Goal: Information Seeking & Learning: Learn about a topic

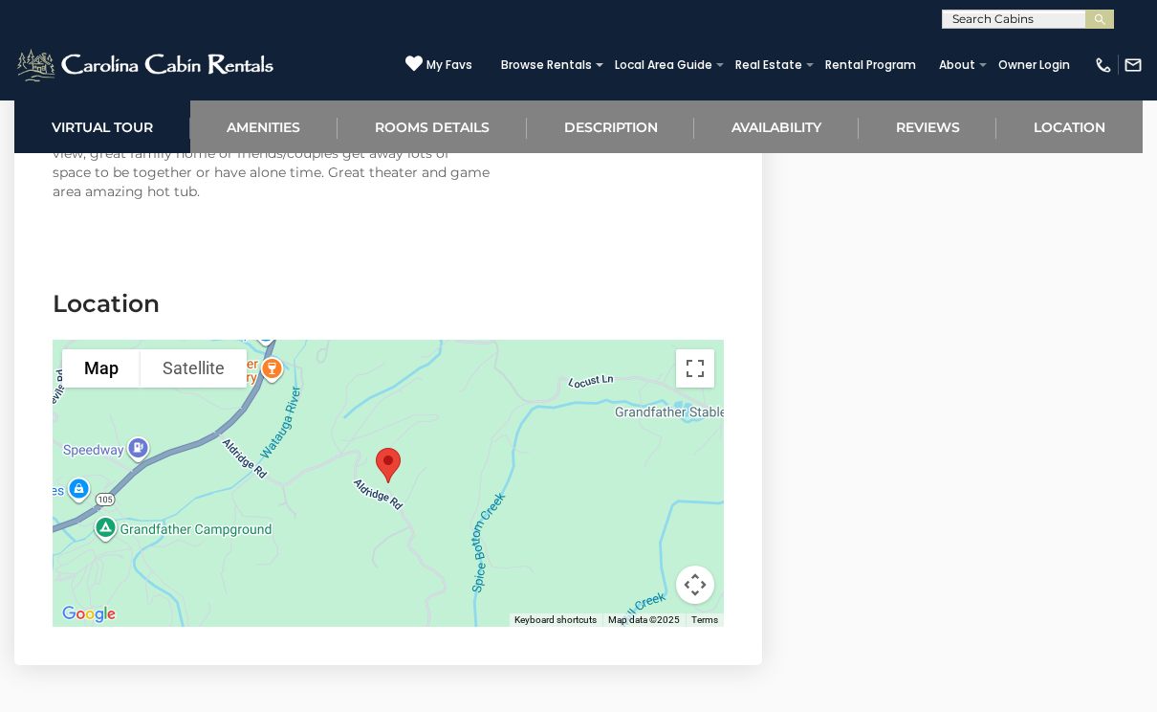
scroll to position [4723, 0]
click at [386, 442] on img "Chateau Woof" at bounding box center [388, 467] width 40 height 51
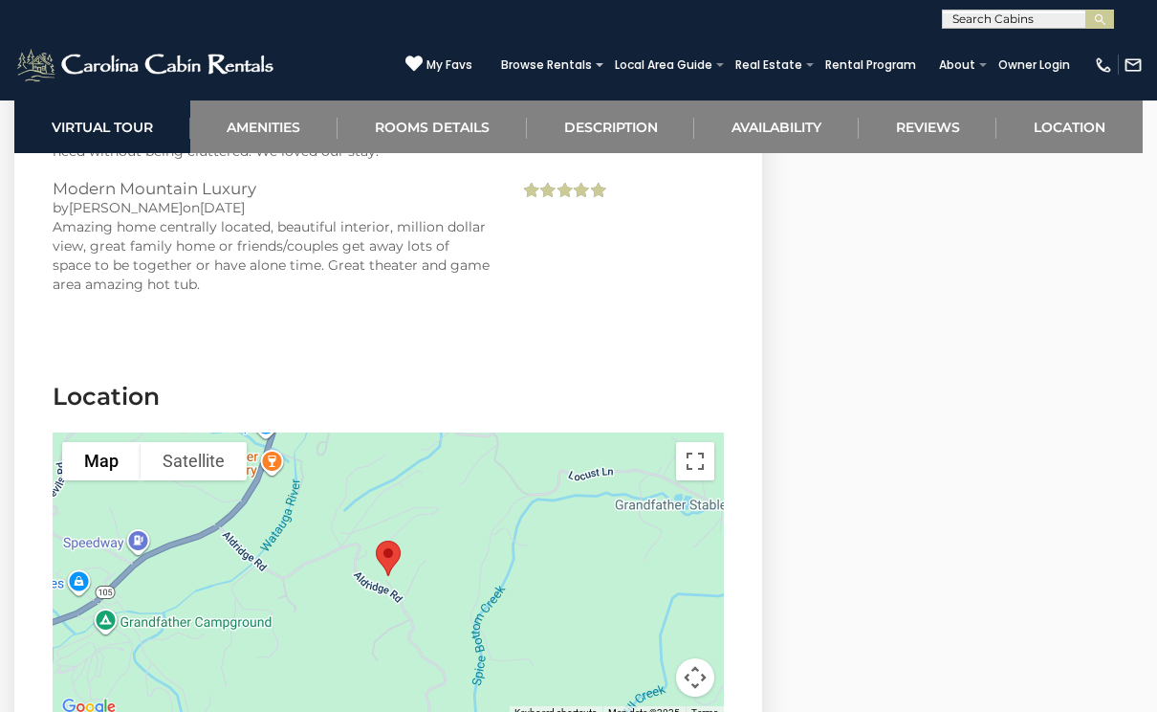
scroll to position [4608, 0]
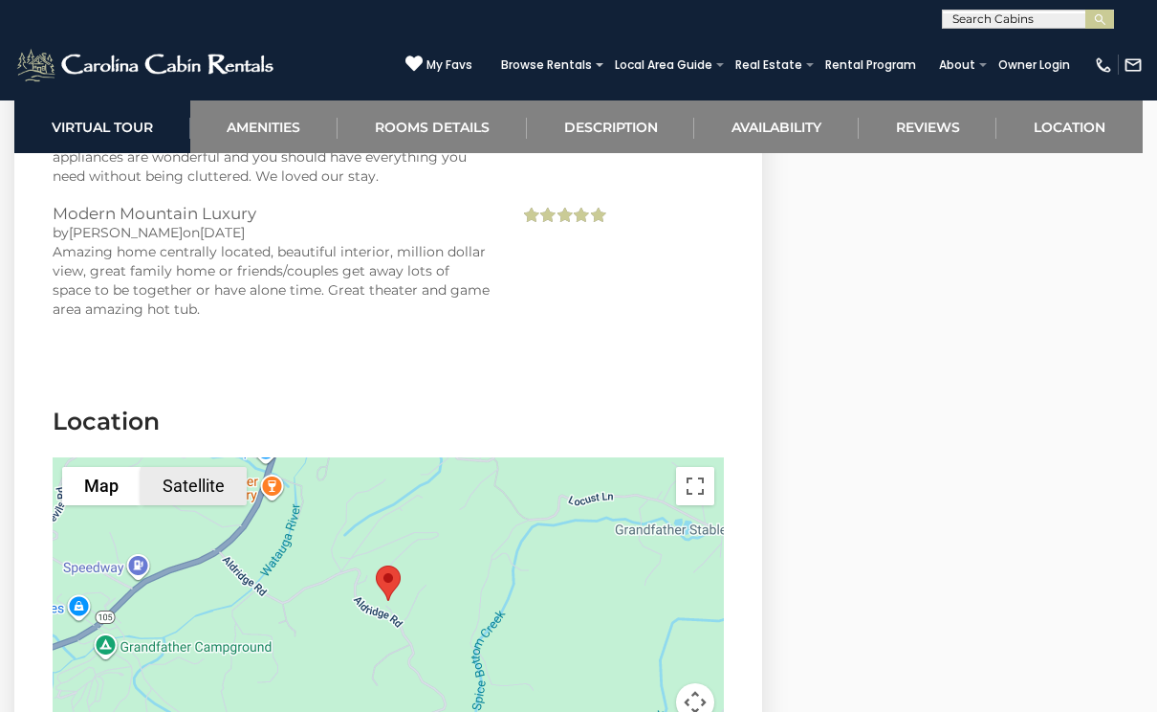
click at [211, 468] on button "Satellite" at bounding box center [194, 486] width 106 height 38
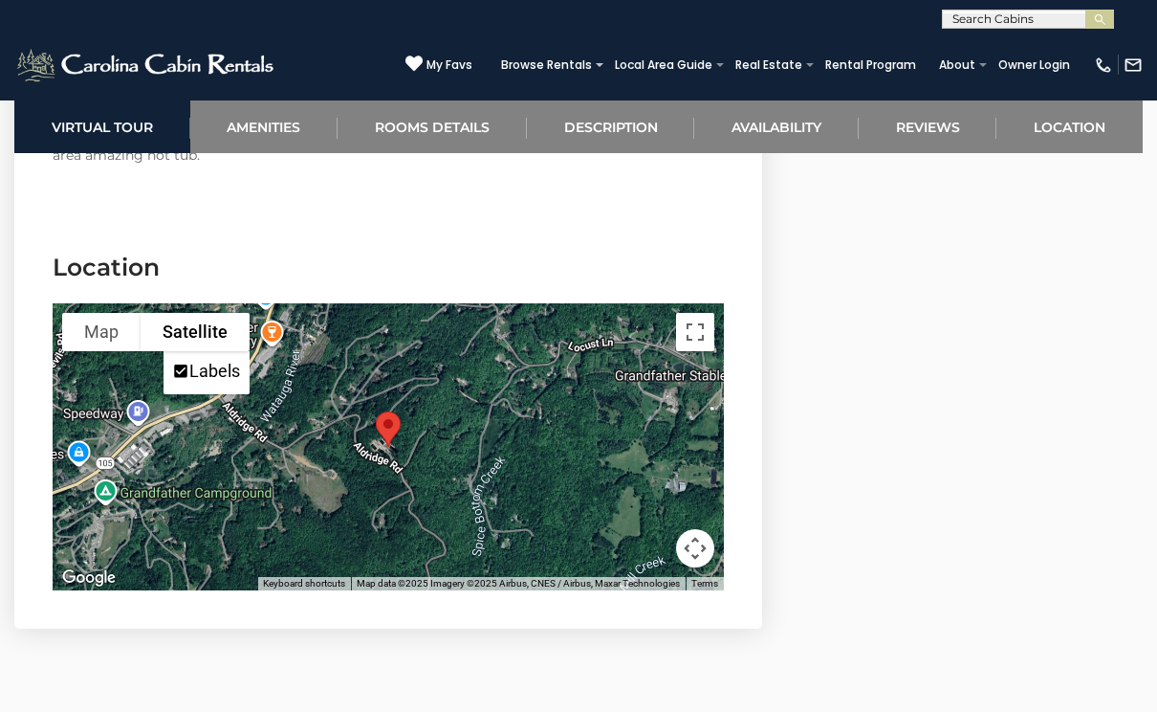
scroll to position [4763, 0]
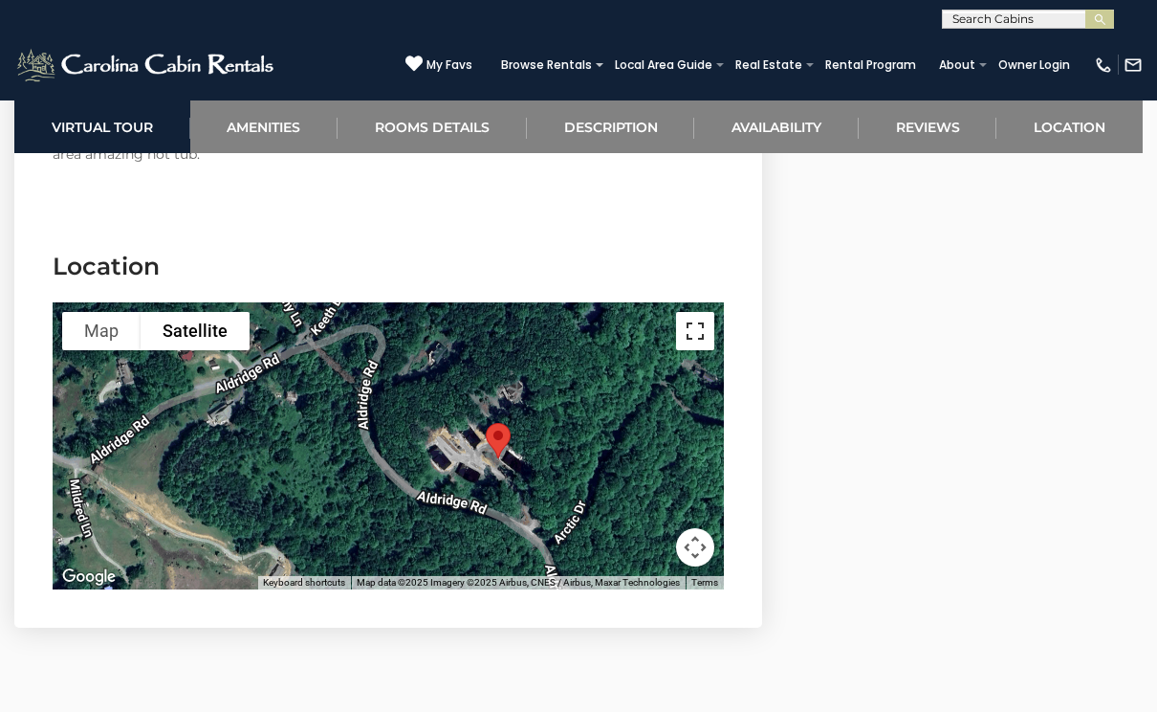
click at [686, 312] on button "Toggle fullscreen view" at bounding box center [695, 331] width 38 height 38
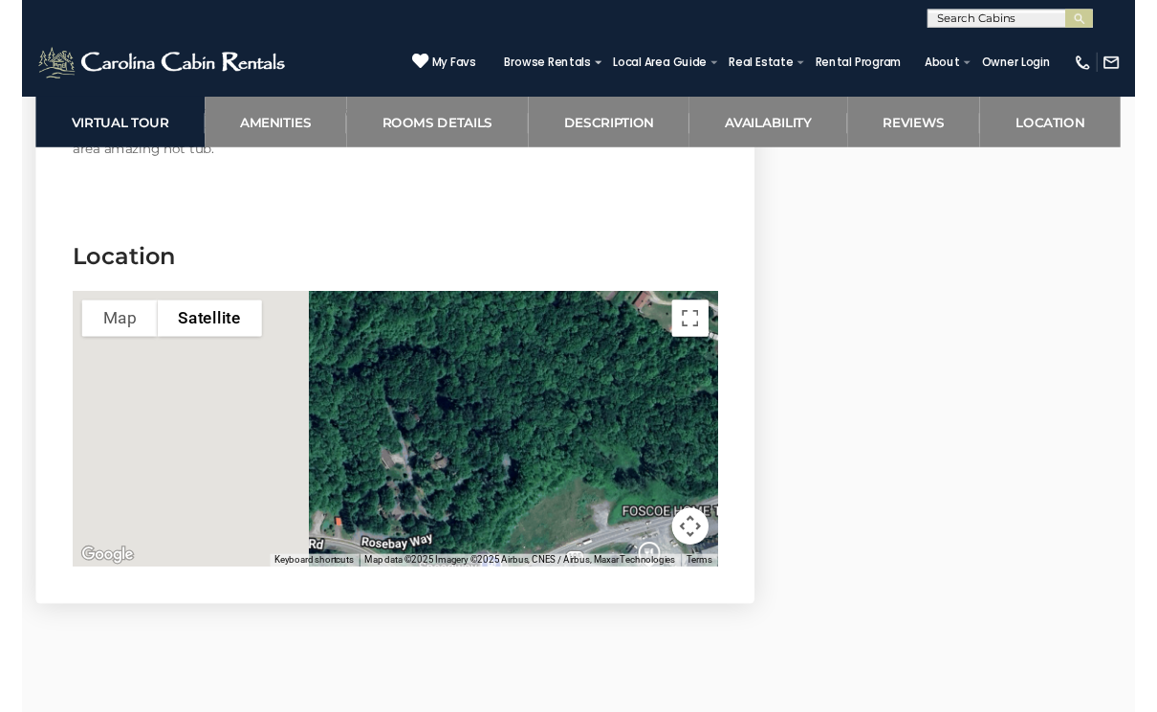
scroll to position [4791, 0]
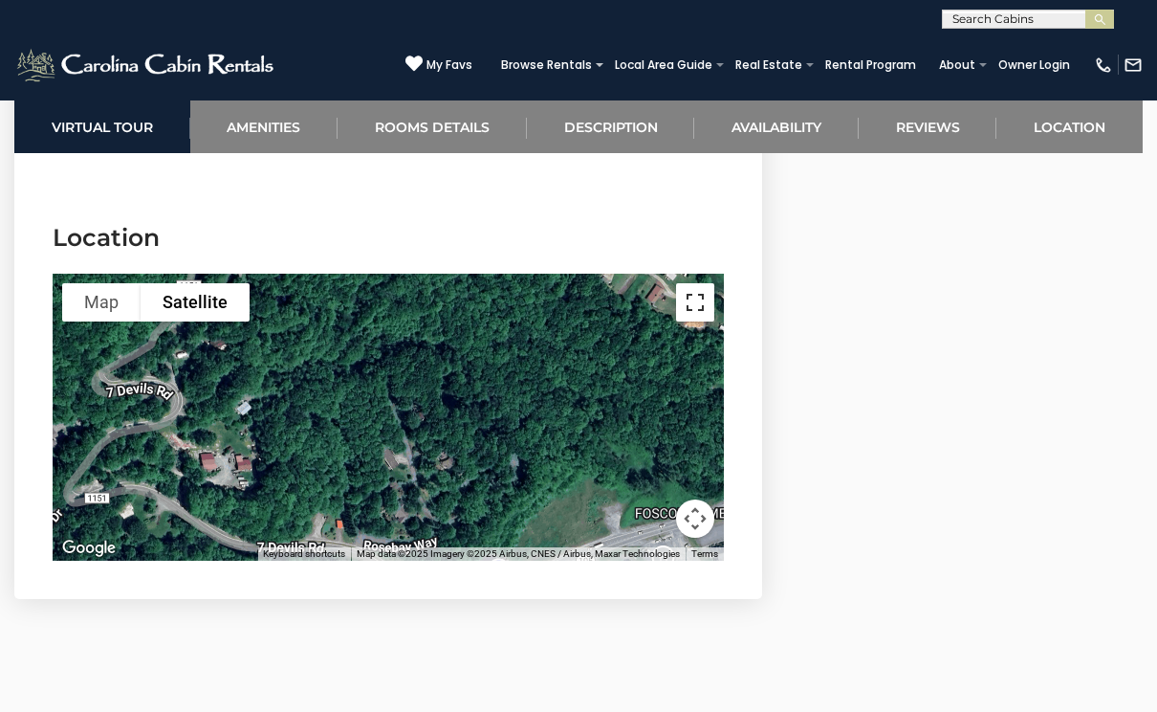
click at [690, 286] on button "Toggle fullscreen view" at bounding box center [695, 302] width 38 height 38
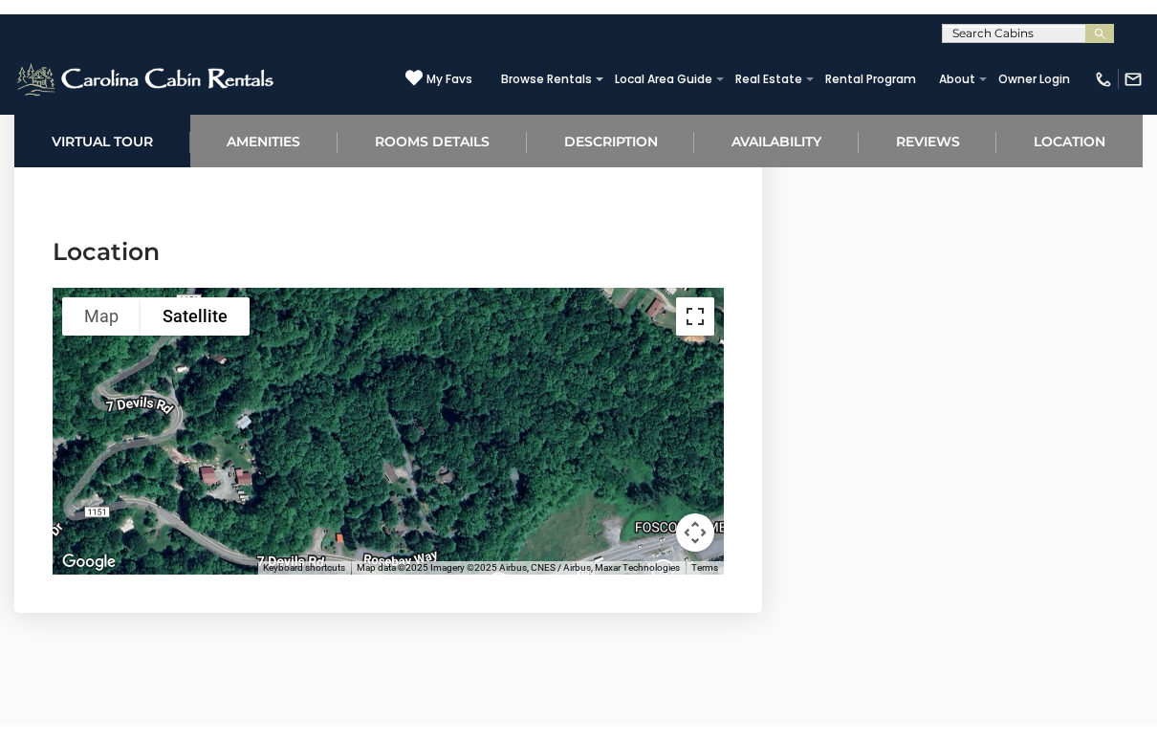
scroll to position [31, 0]
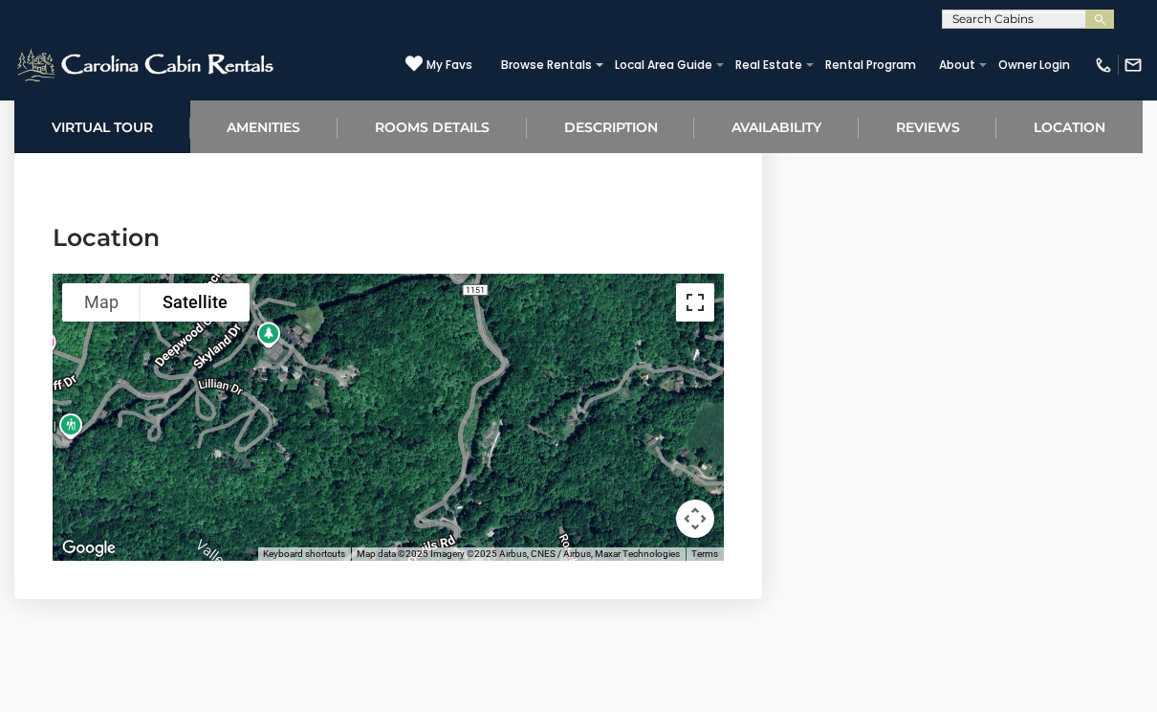
click at [702, 283] on button "Toggle fullscreen view" at bounding box center [695, 302] width 38 height 38
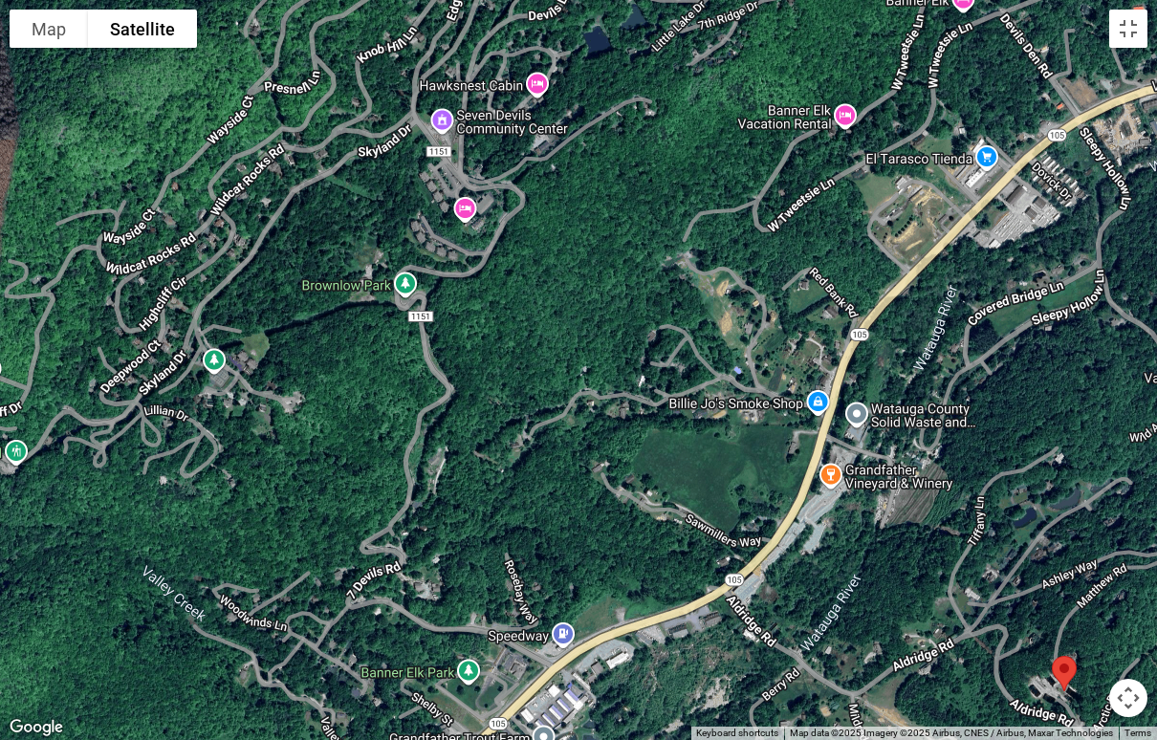
drag, startPoint x: 608, startPoint y: 405, endPoint x: 360, endPoint y: 478, distance: 259.3
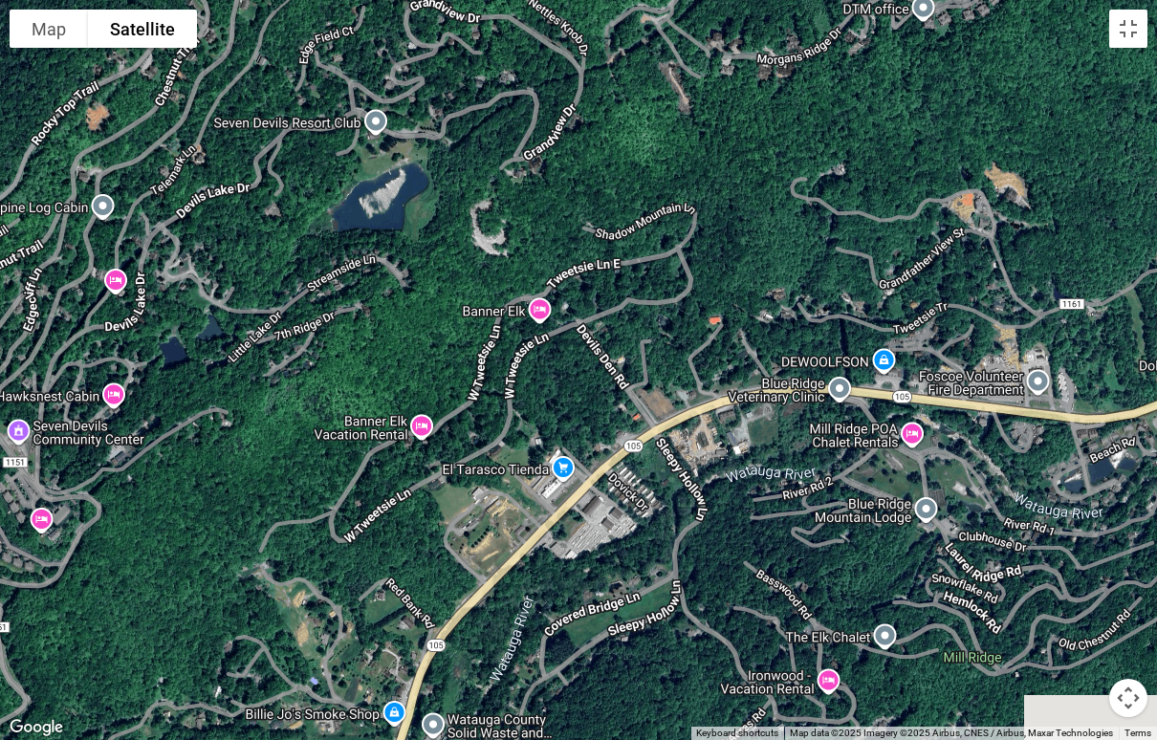
drag, startPoint x: 504, startPoint y: 258, endPoint x: 79, endPoint y: 570, distance: 526.8
click at [79, 570] on div at bounding box center [578, 370] width 1157 height 740
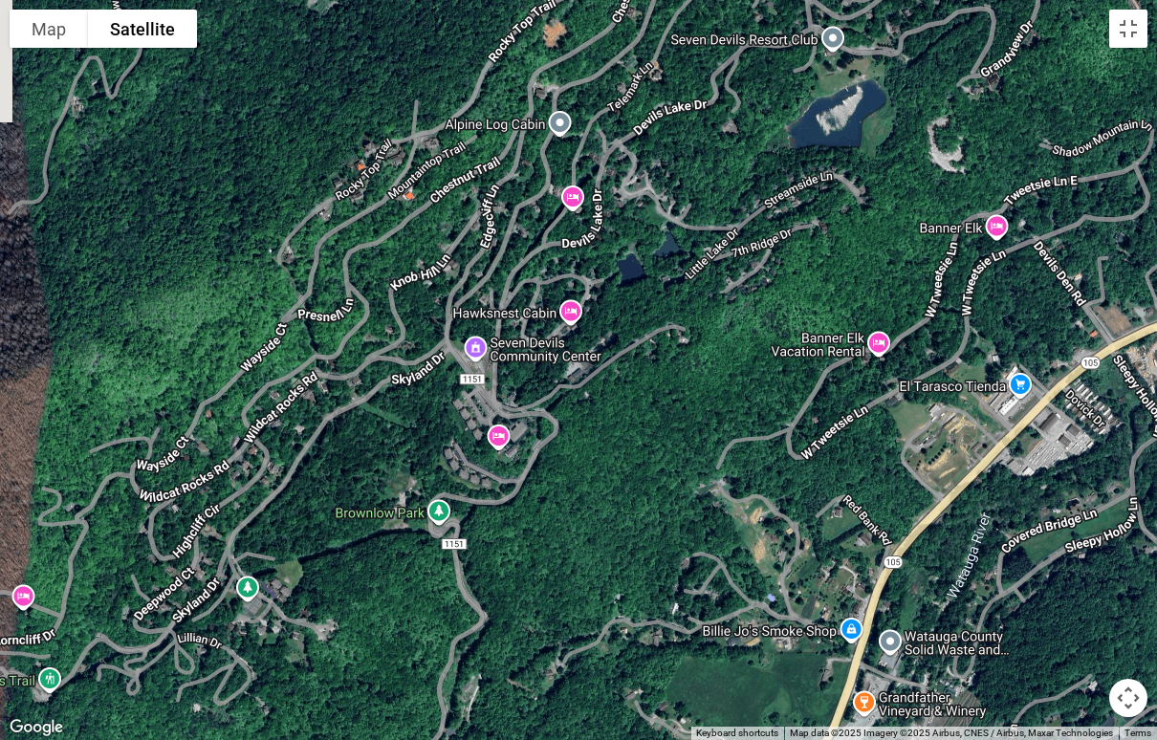
drag, startPoint x: 593, startPoint y: 585, endPoint x: 1048, endPoint y: 499, distance: 463.3
click at [1048, 499] on div at bounding box center [578, 370] width 1157 height 740
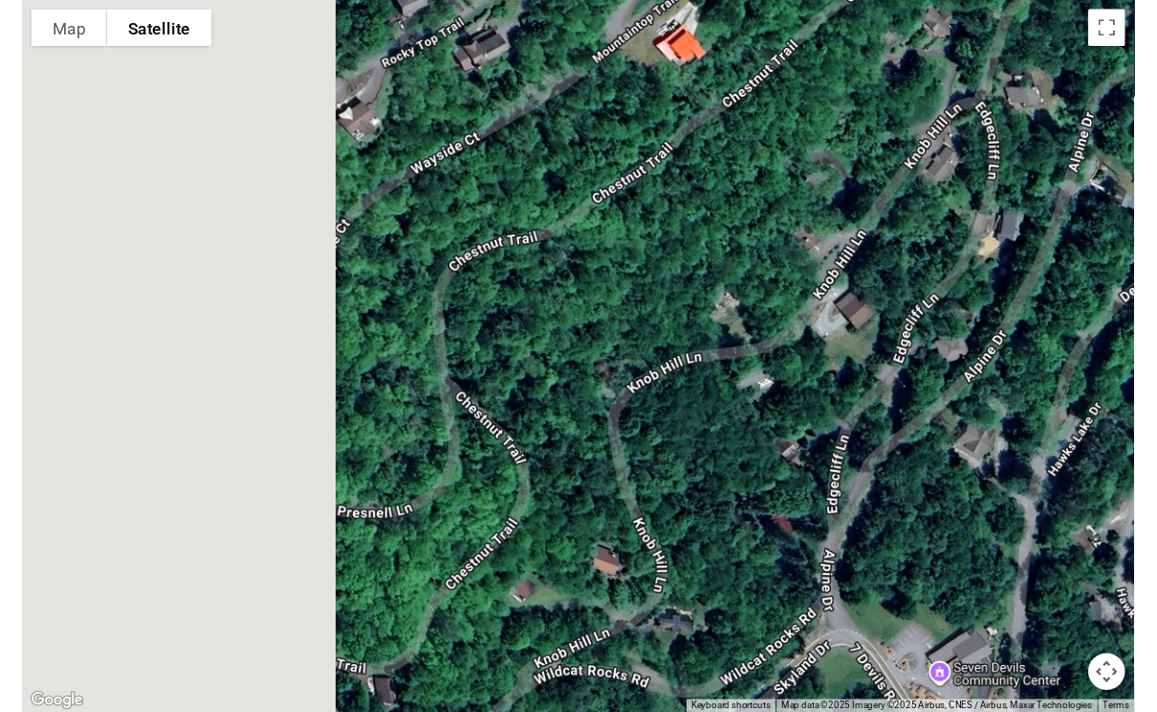
scroll to position [4791, 0]
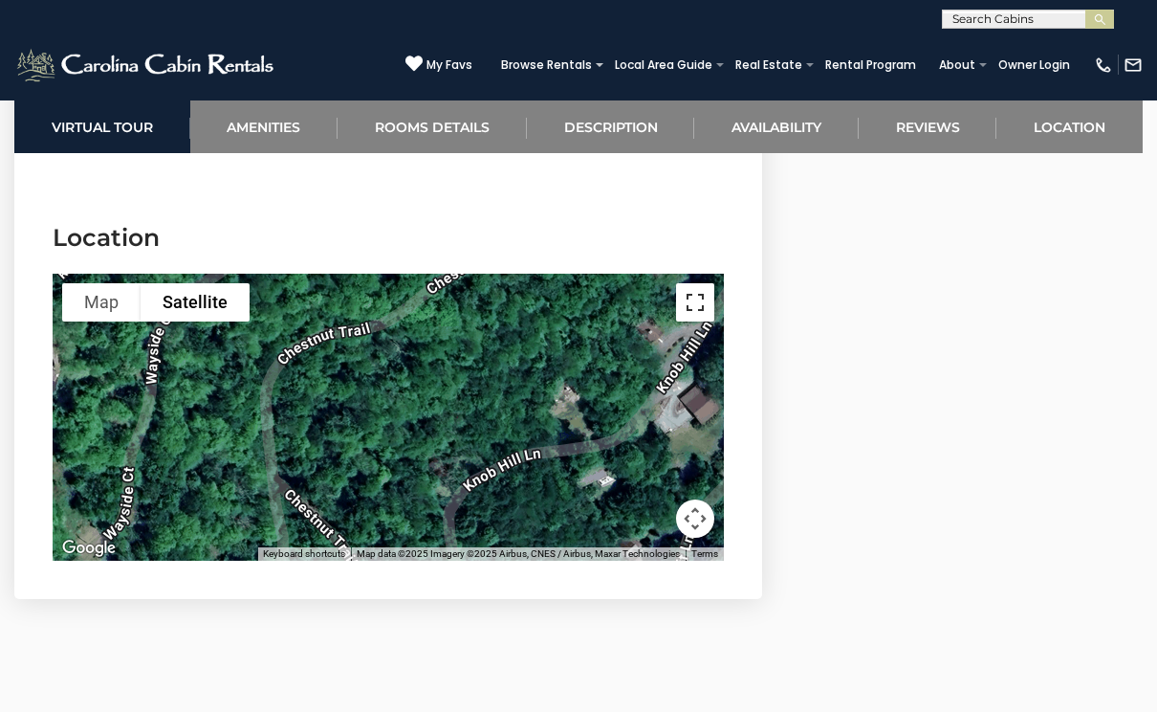
click at [690, 283] on button "Toggle fullscreen view" at bounding box center [695, 302] width 38 height 38
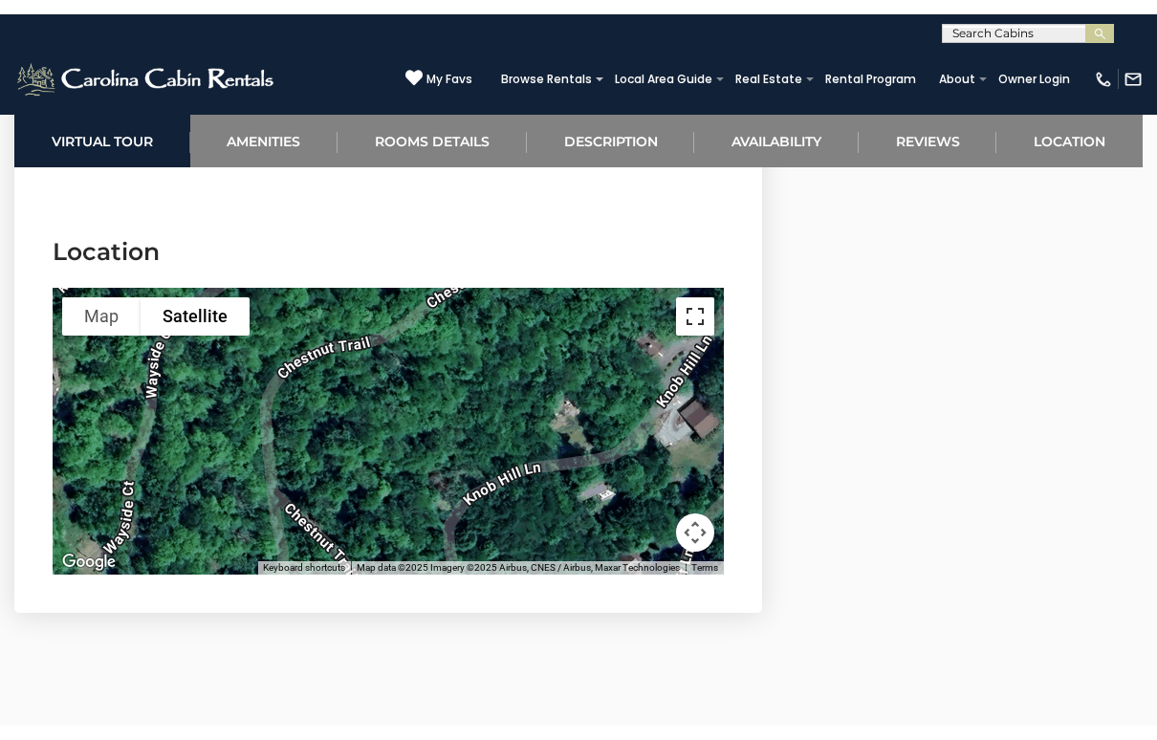
scroll to position [31, 0]
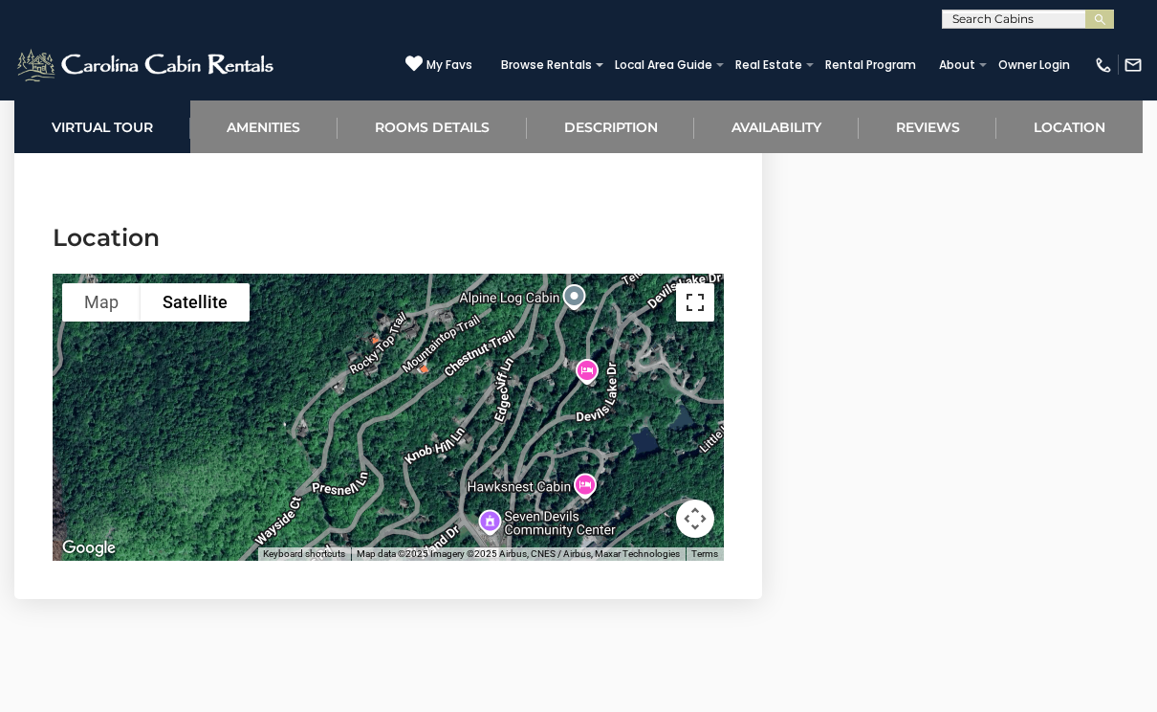
click at [693, 283] on button "Toggle fullscreen view" at bounding box center [695, 302] width 38 height 38
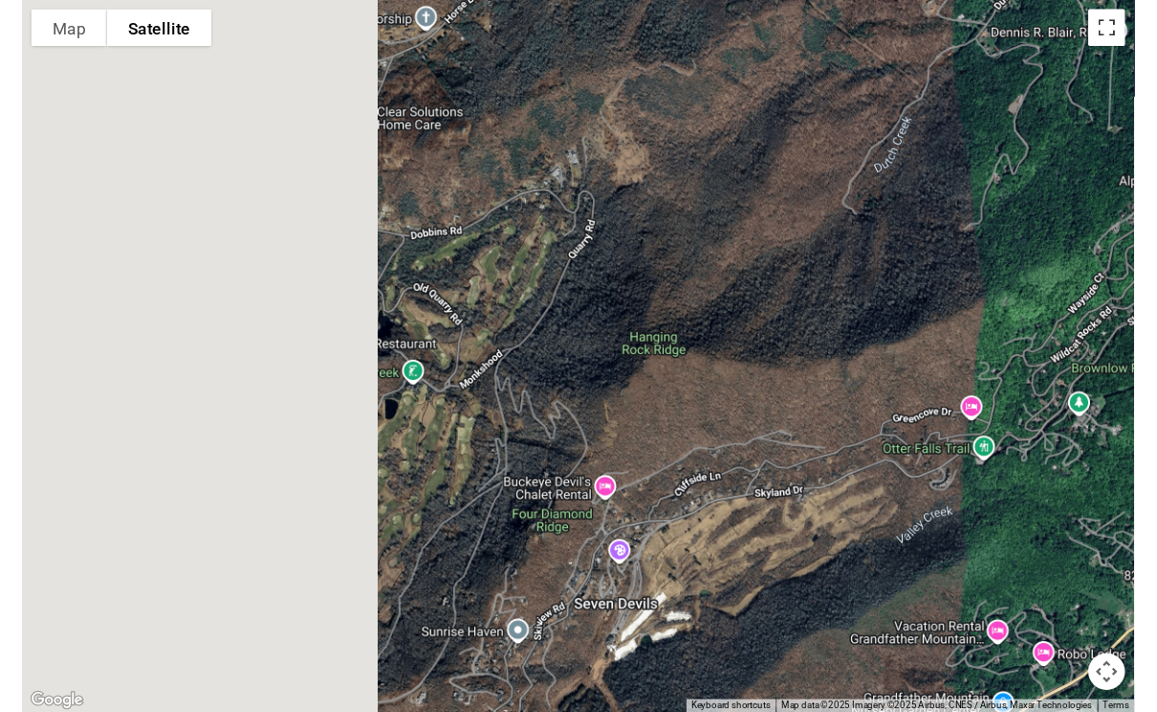
scroll to position [4791, 0]
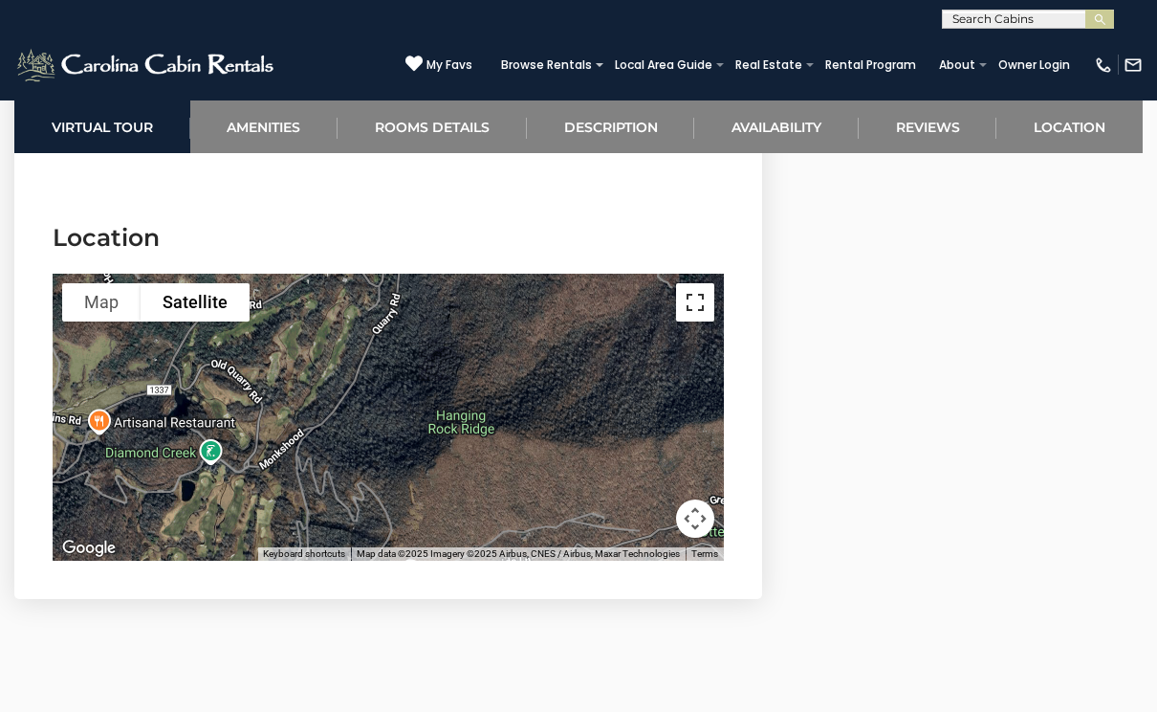
click at [698, 283] on button "Toggle fullscreen view" at bounding box center [695, 302] width 38 height 38
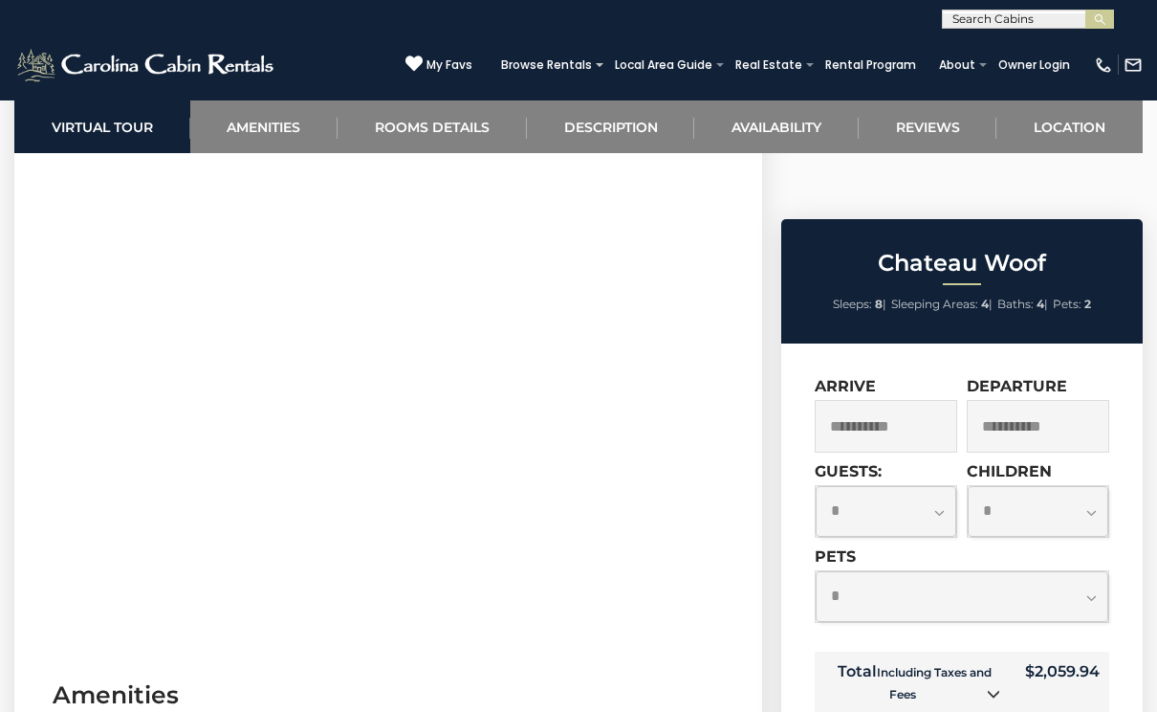
scroll to position [612, 0]
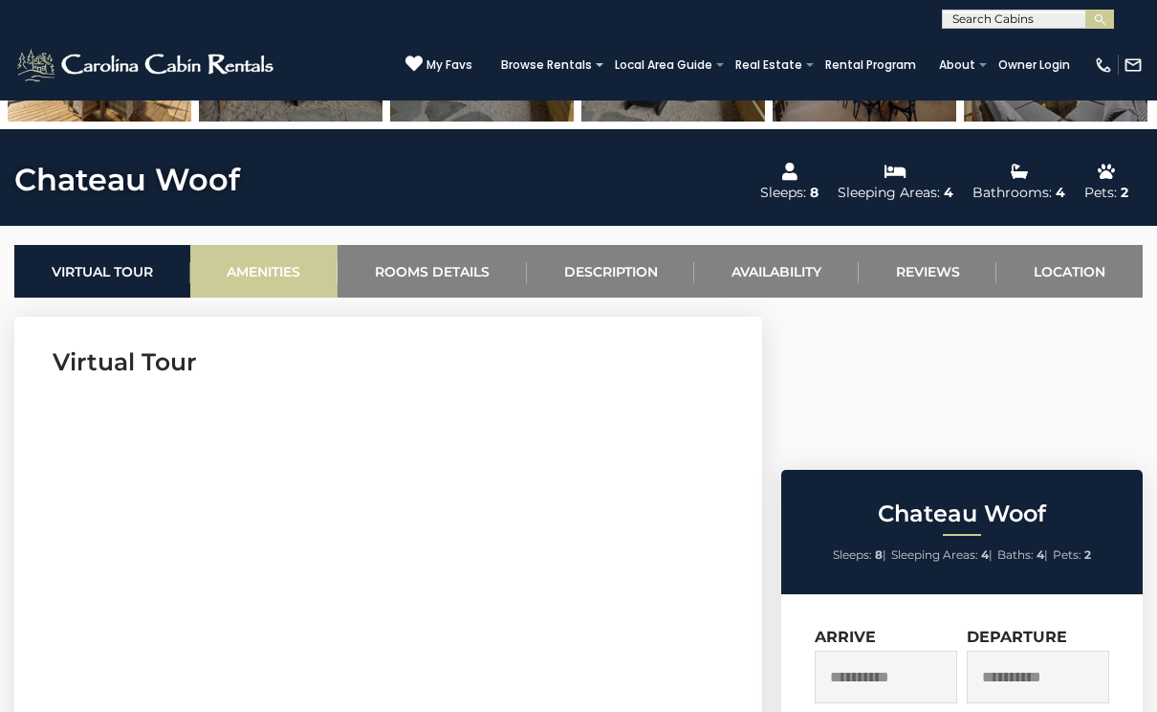
click at [293, 281] on link "Amenities" at bounding box center [264, 271] width 148 height 53
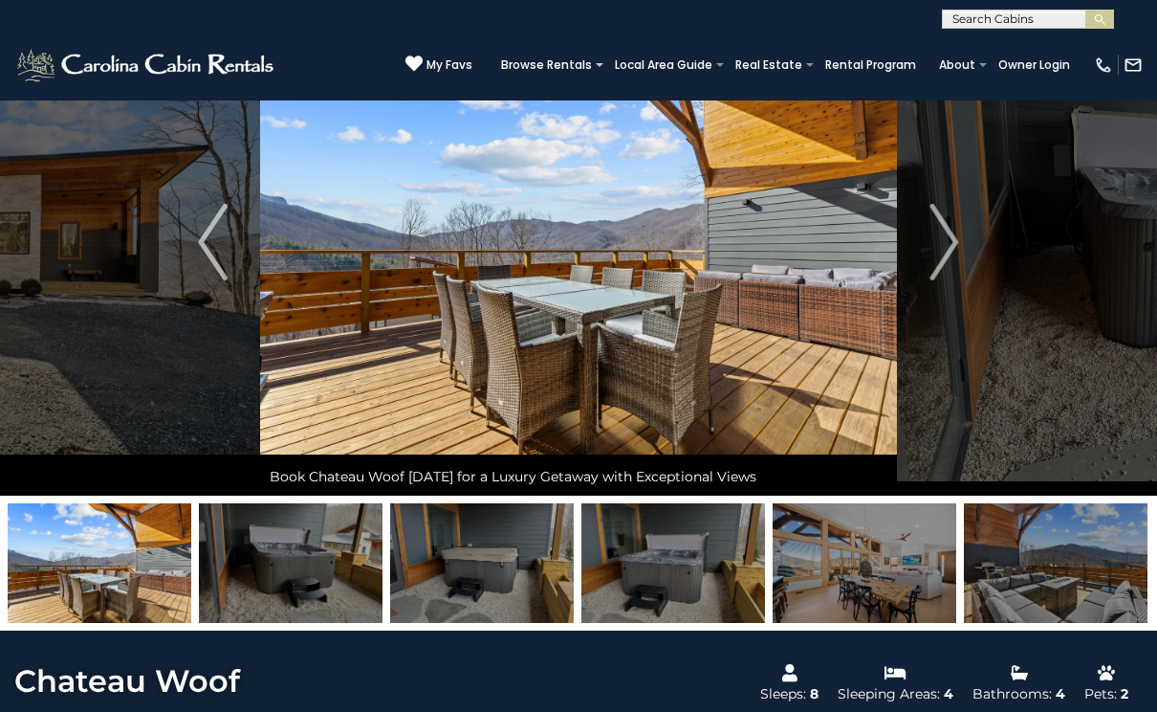
scroll to position [0, 0]
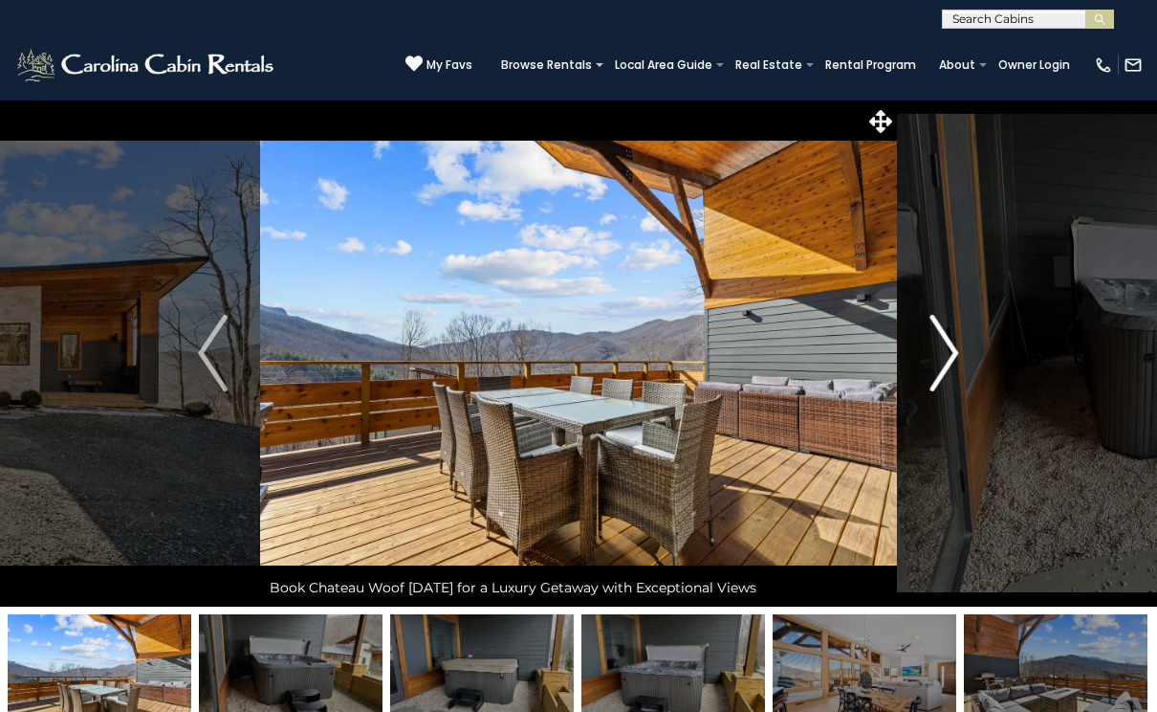
click at [943, 341] on img "Next" at bounding box center [944, 353] width 29 height 77
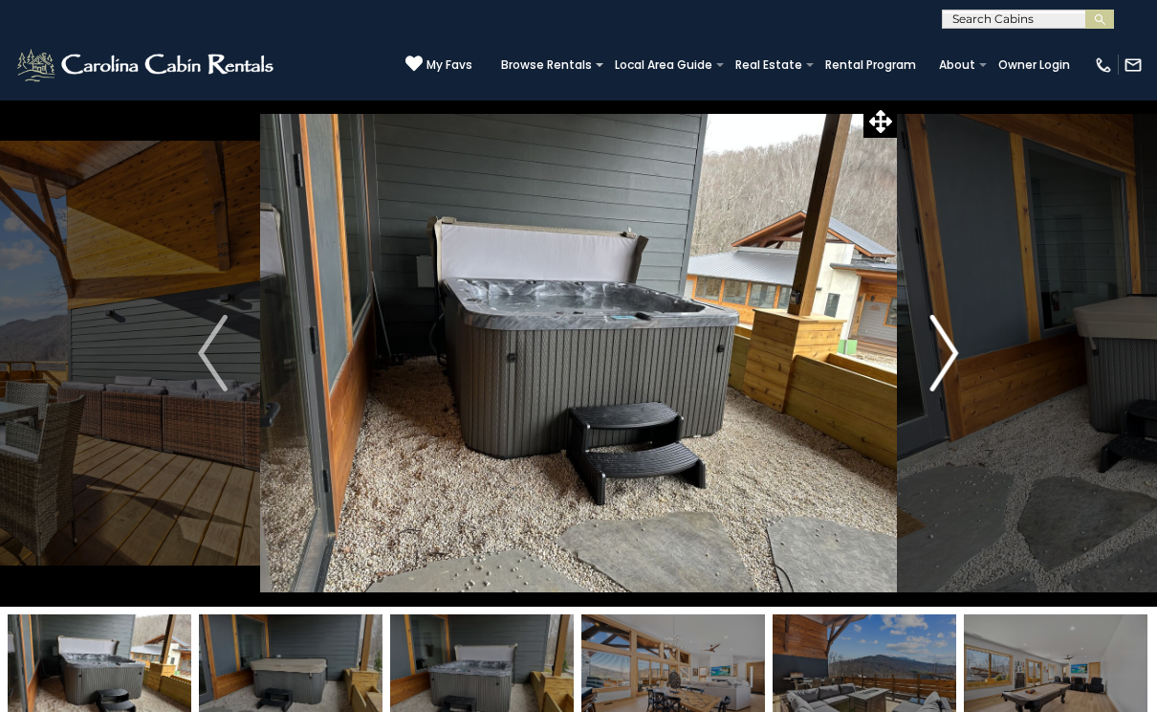
click at [943, 341] on img "Next" at bounding box center [944, 353] width 29 height 77
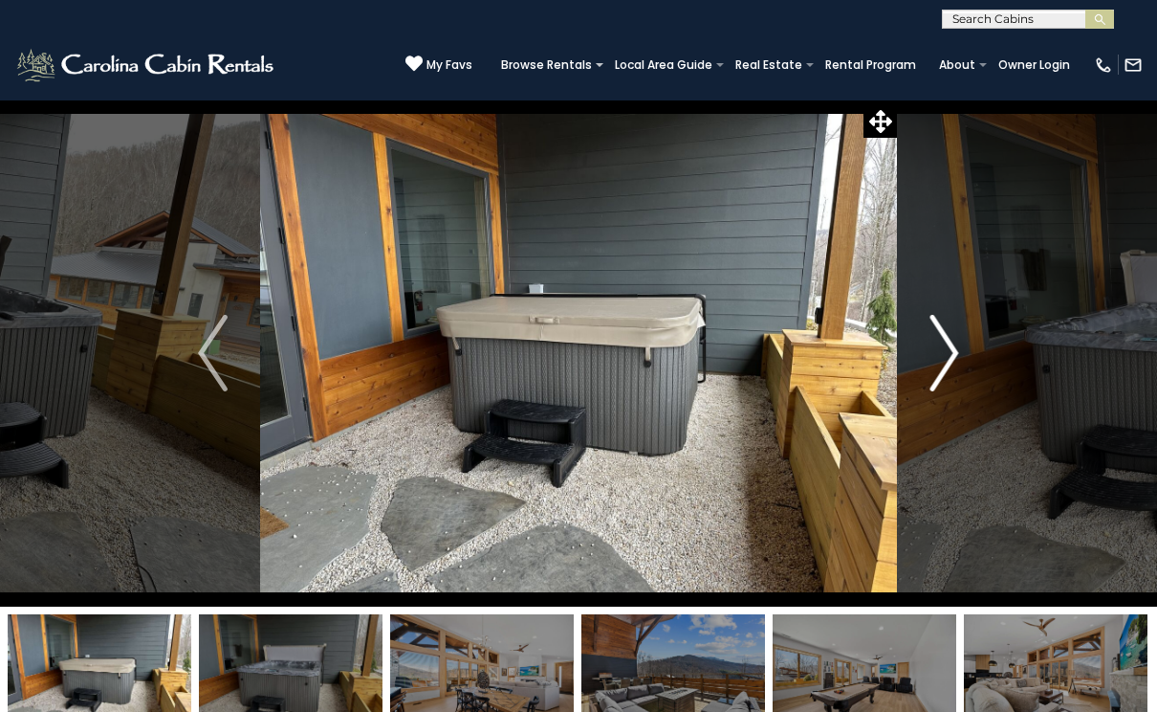
click at [943, 341] on img "Next" at bounding box center [944, 353] width 29 height 77
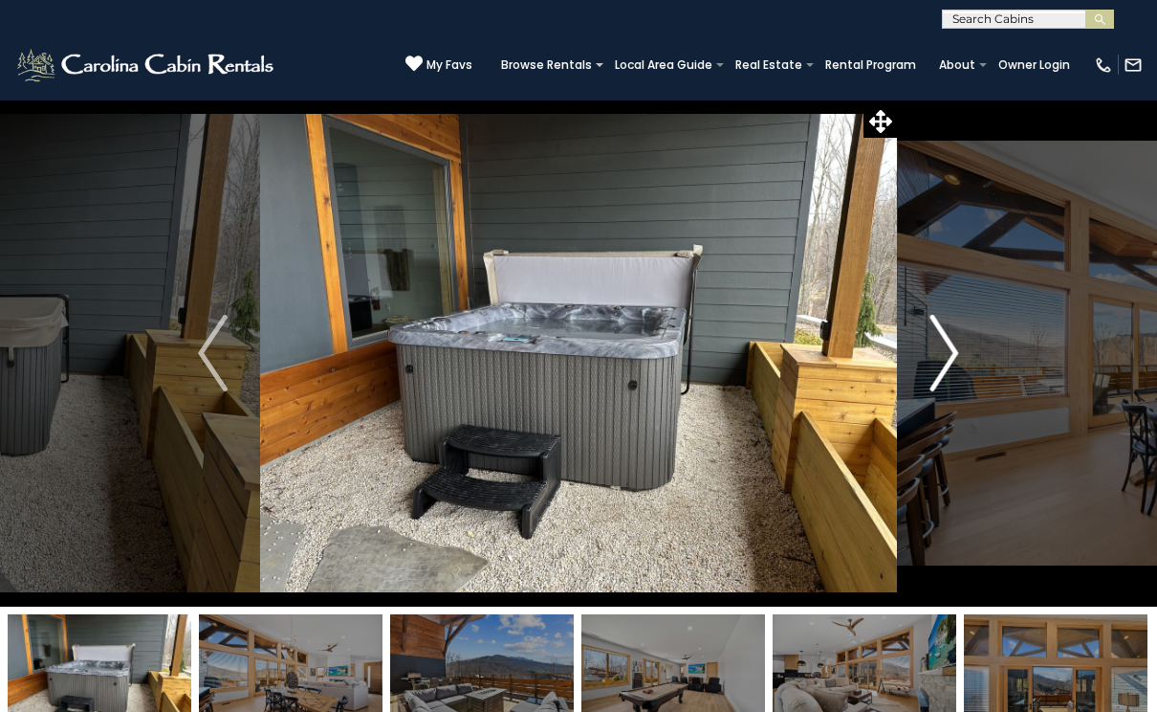
click at [944, 341] on img "Next" at bounding box center [944, 353] width 29 height 77
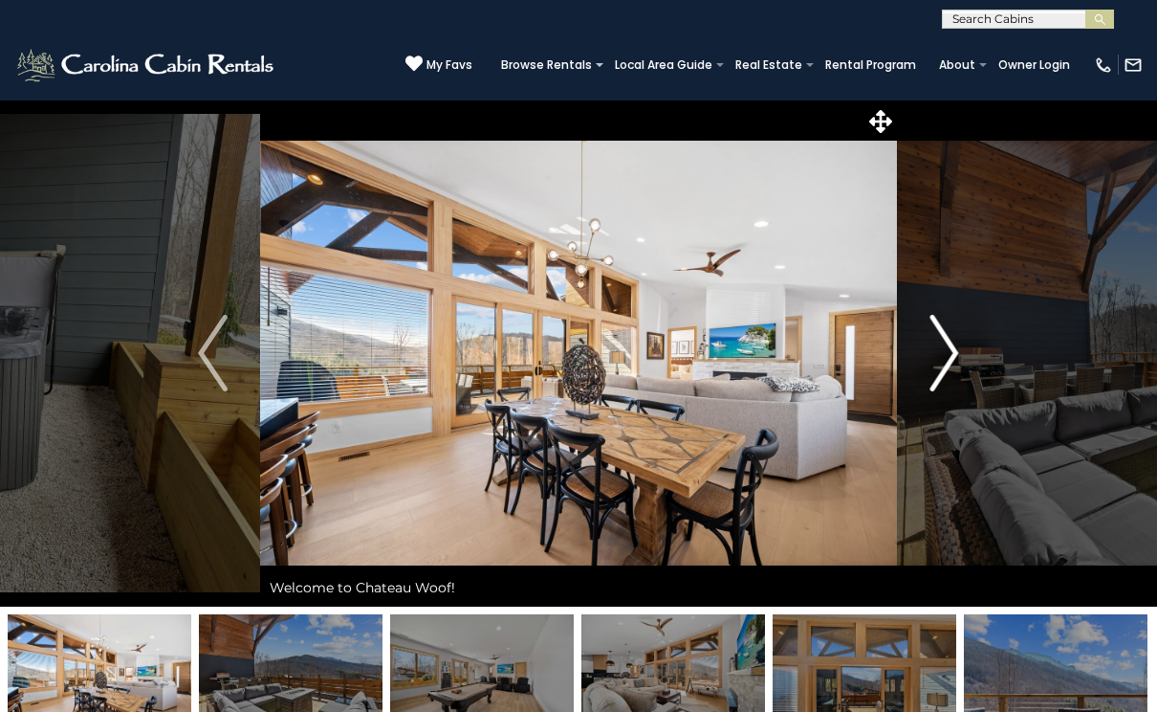
click at [946, 340] on img "Next" at bounding box center [944, 353] width 29 height 77
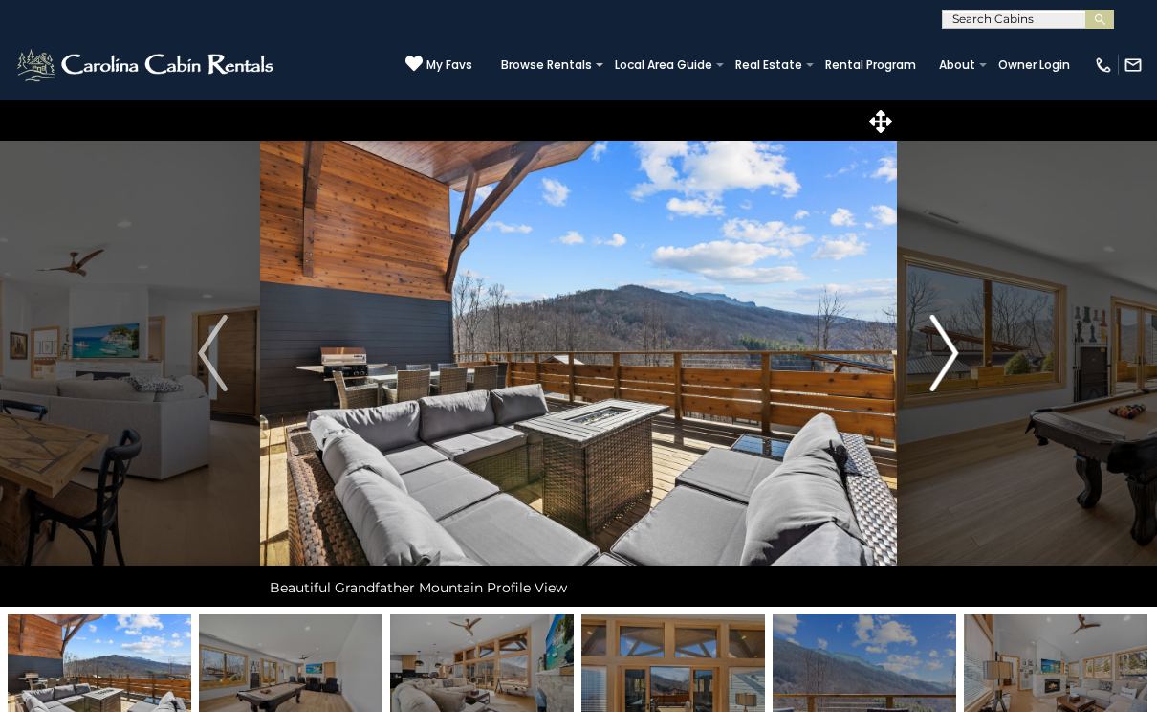
click at [945, 336] on img "Next" at bounding box center [944, 353] width 29 height 77
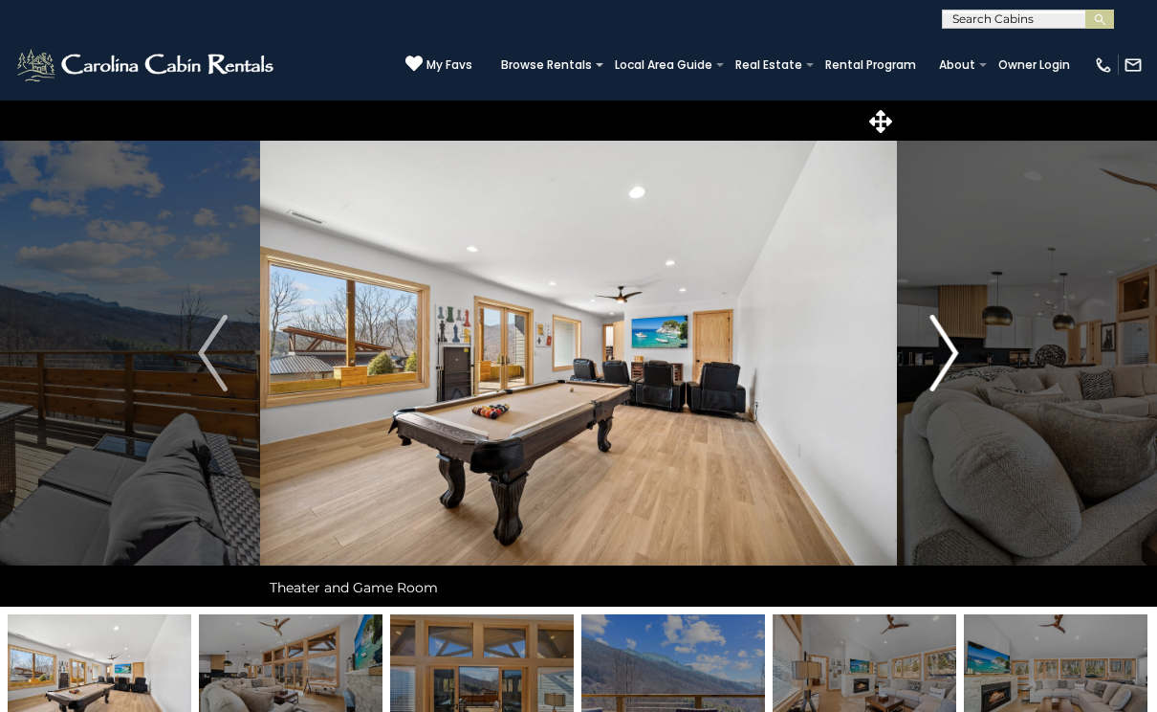
click at [946, 343] on img "Next" at bounding box center [944, 353] width 29 height 77
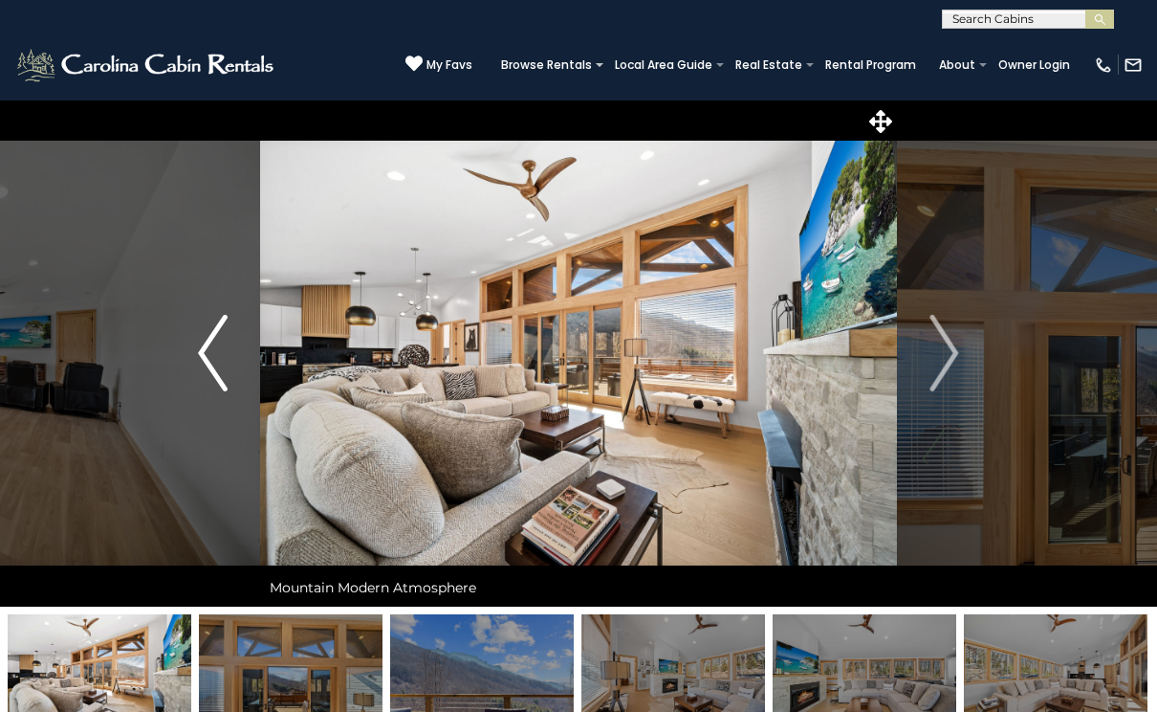
click at [203, 369] on img "Previous" at bounding box center [212, 353] width 29 height 77
